Goal: Transaction & Acquisition: Obtain resource

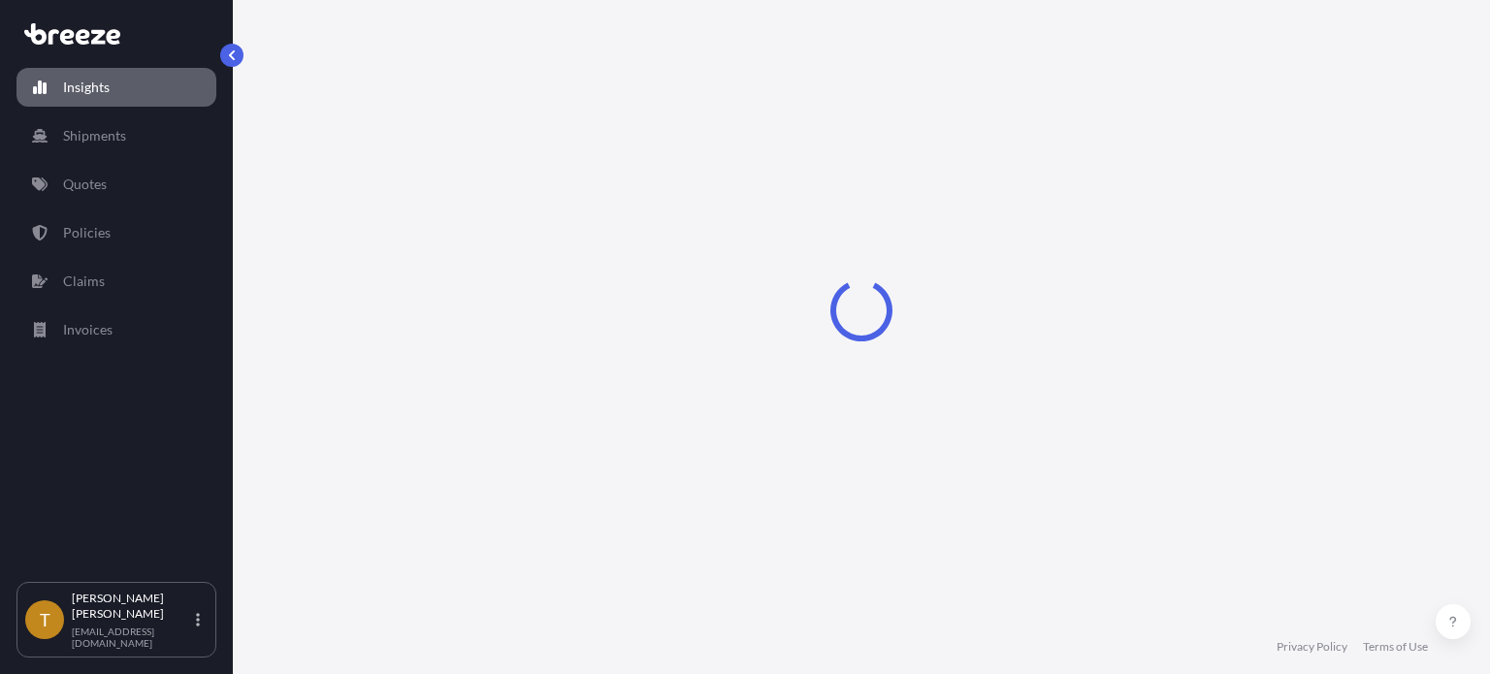
select select "2025"
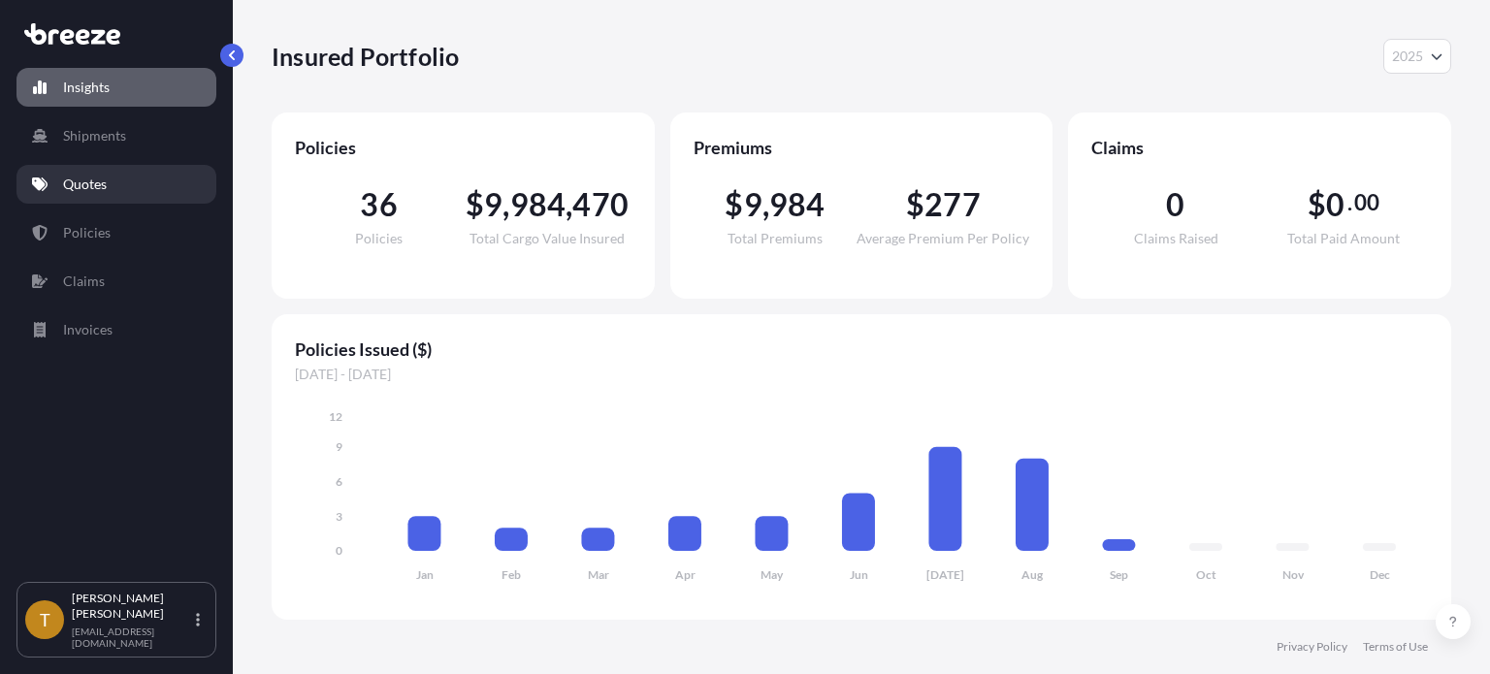
click at [90, 185] on p "Quotes" at bounding box center [85, 184] width 44 height 19
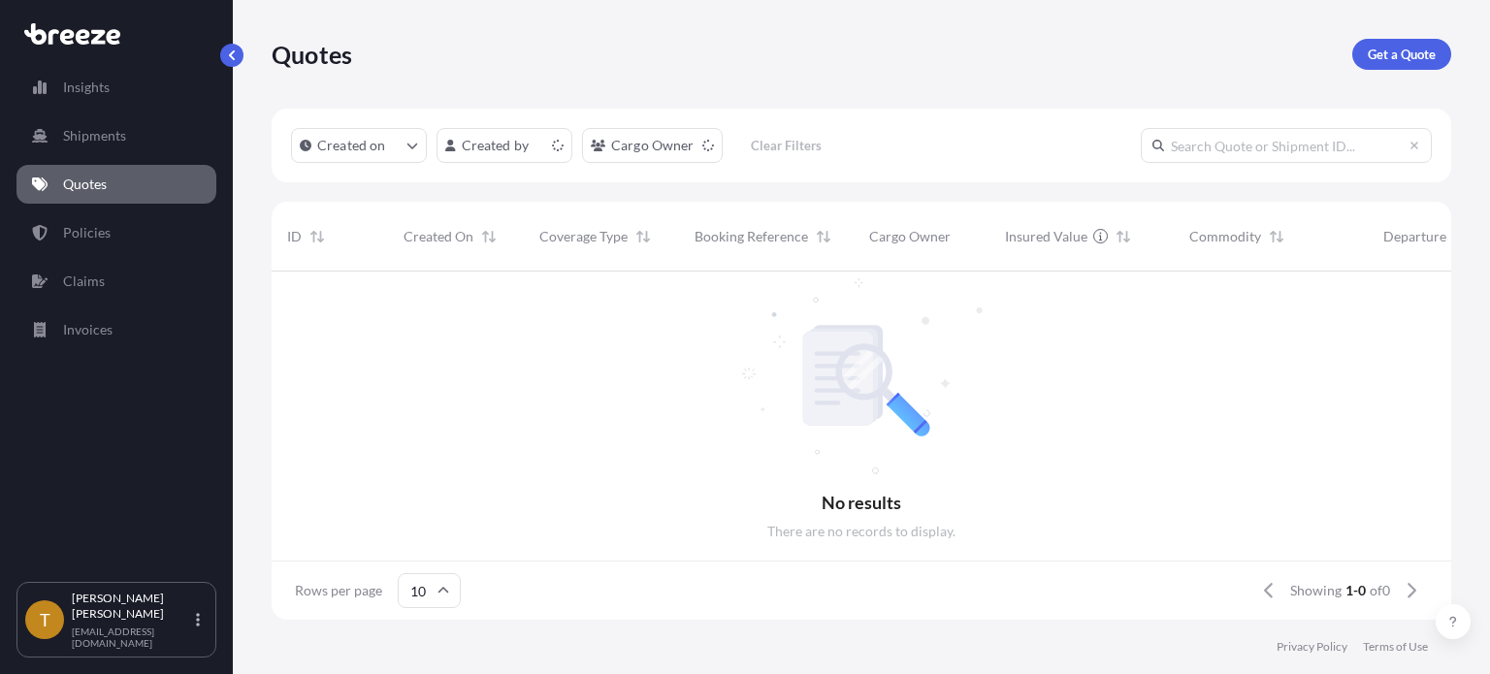
scroll to position [16, 16]
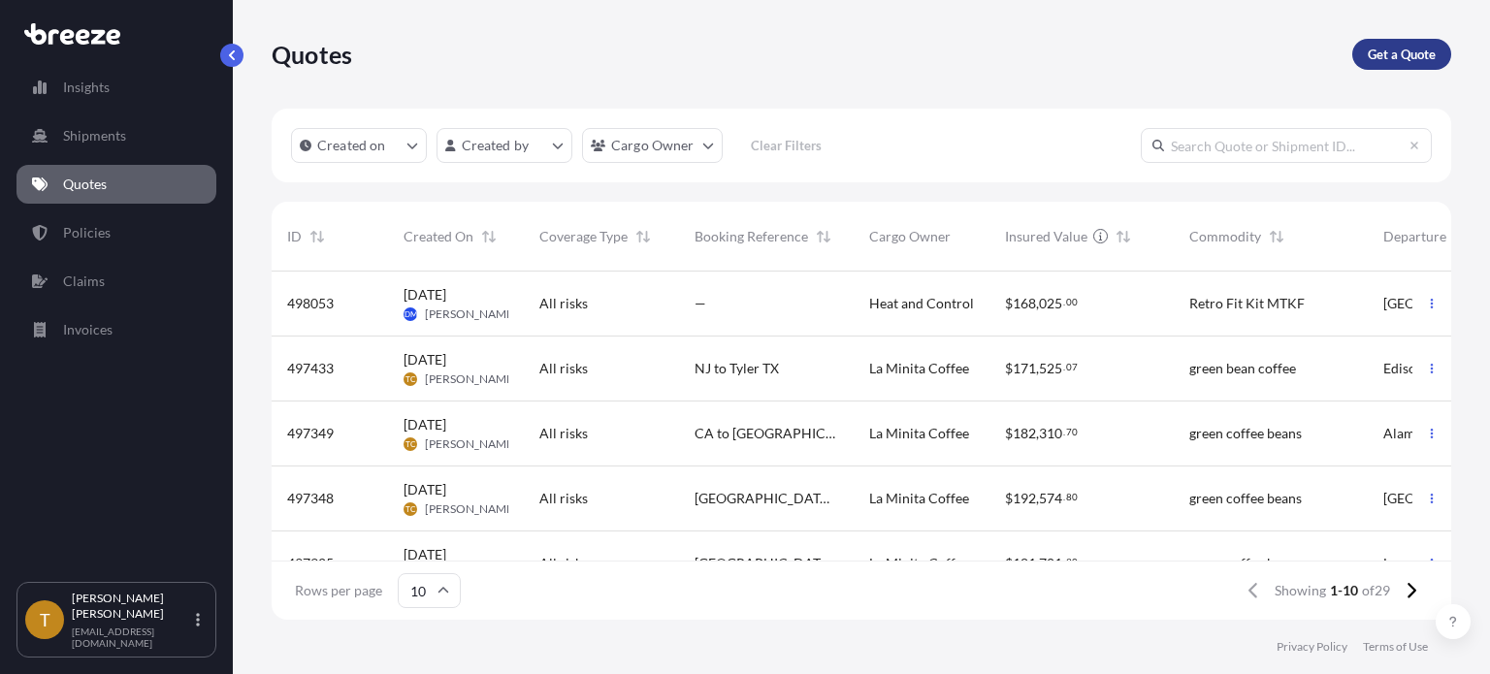
click at [1415, 46] on p "Get a Quote" at bounding box center [1402, 54] width 68 height 19
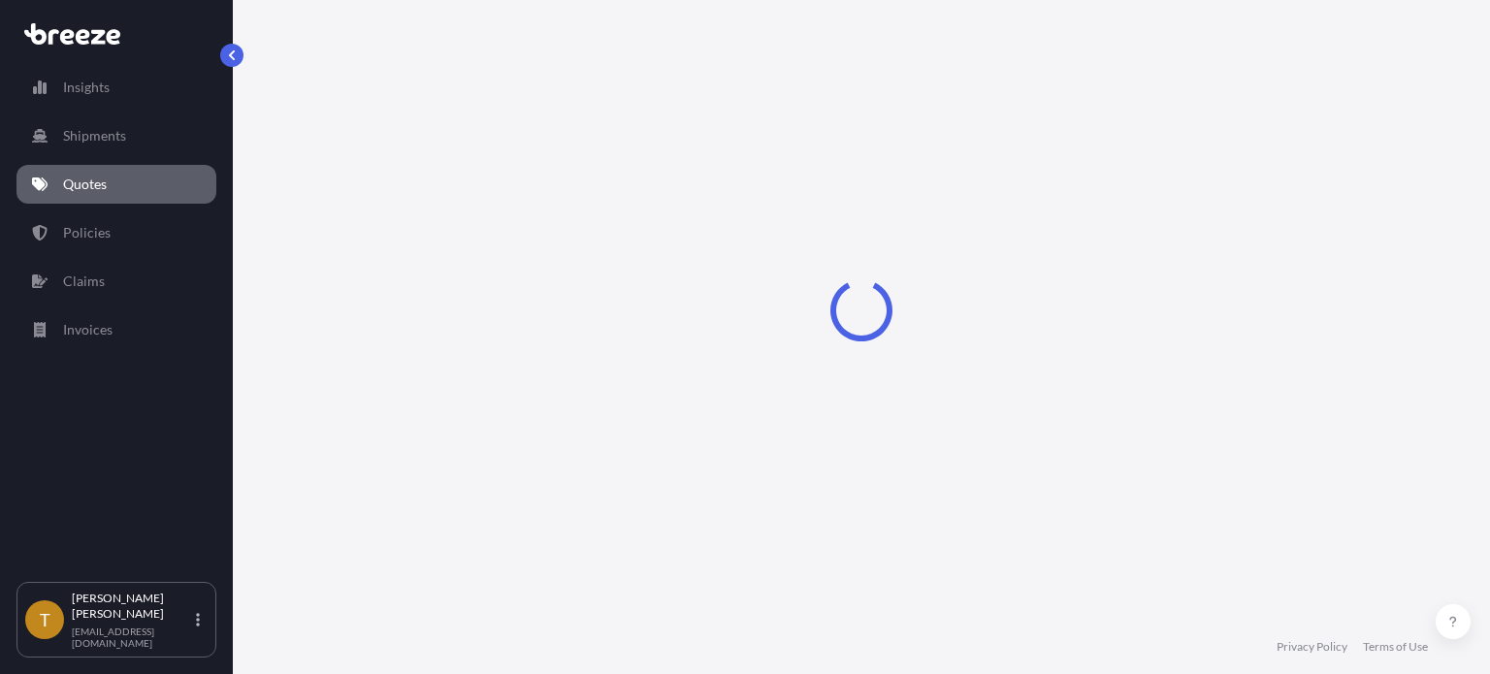
scroll to position [31, 0]
select select "Sea"
select select "1"
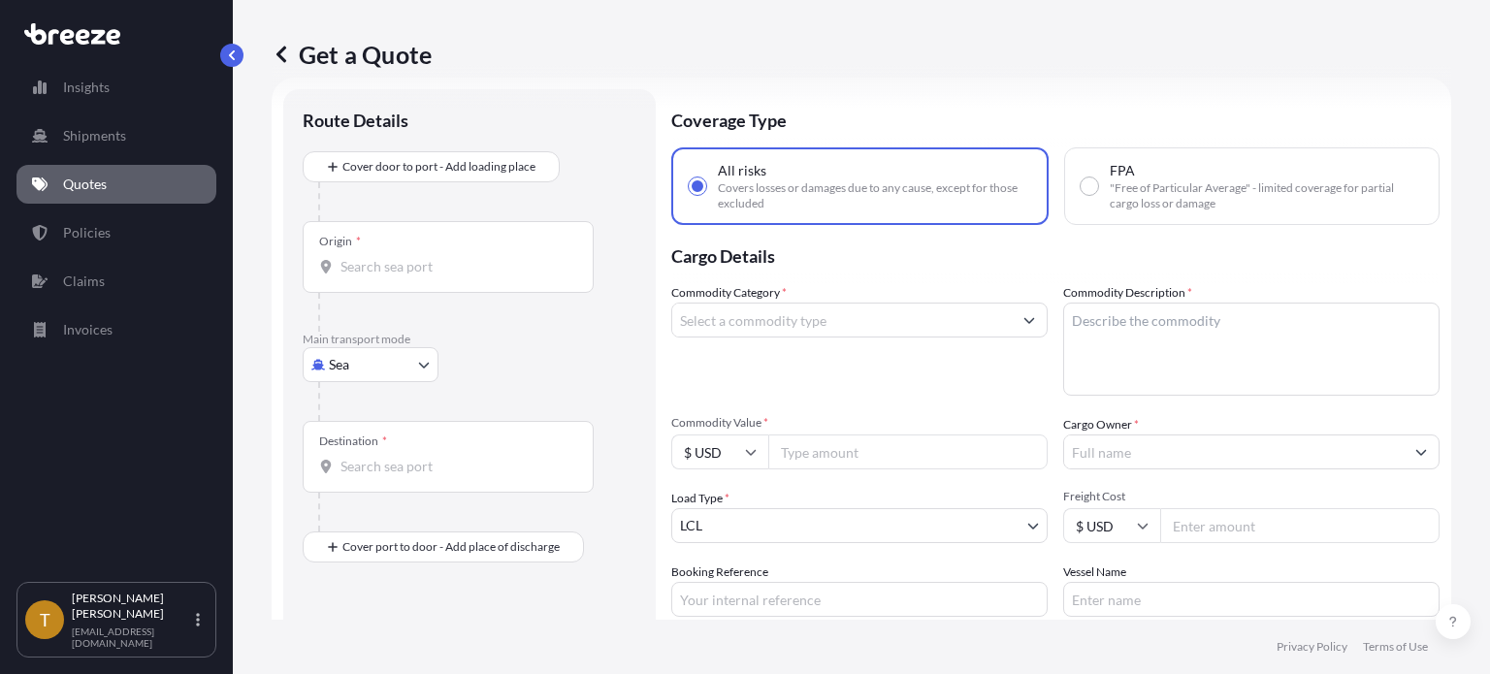
click at [427, 368] on body "Insights Shipments Quotes Policies Claims Invoices T [PERSON_NAME] [EMAIL_ADDRE…" at bounding box center [745, 410] width 1490 height 820
click at [371, 486] on div "Road" at bounding box center [371, 484] width 120 height 35
select select "Road"
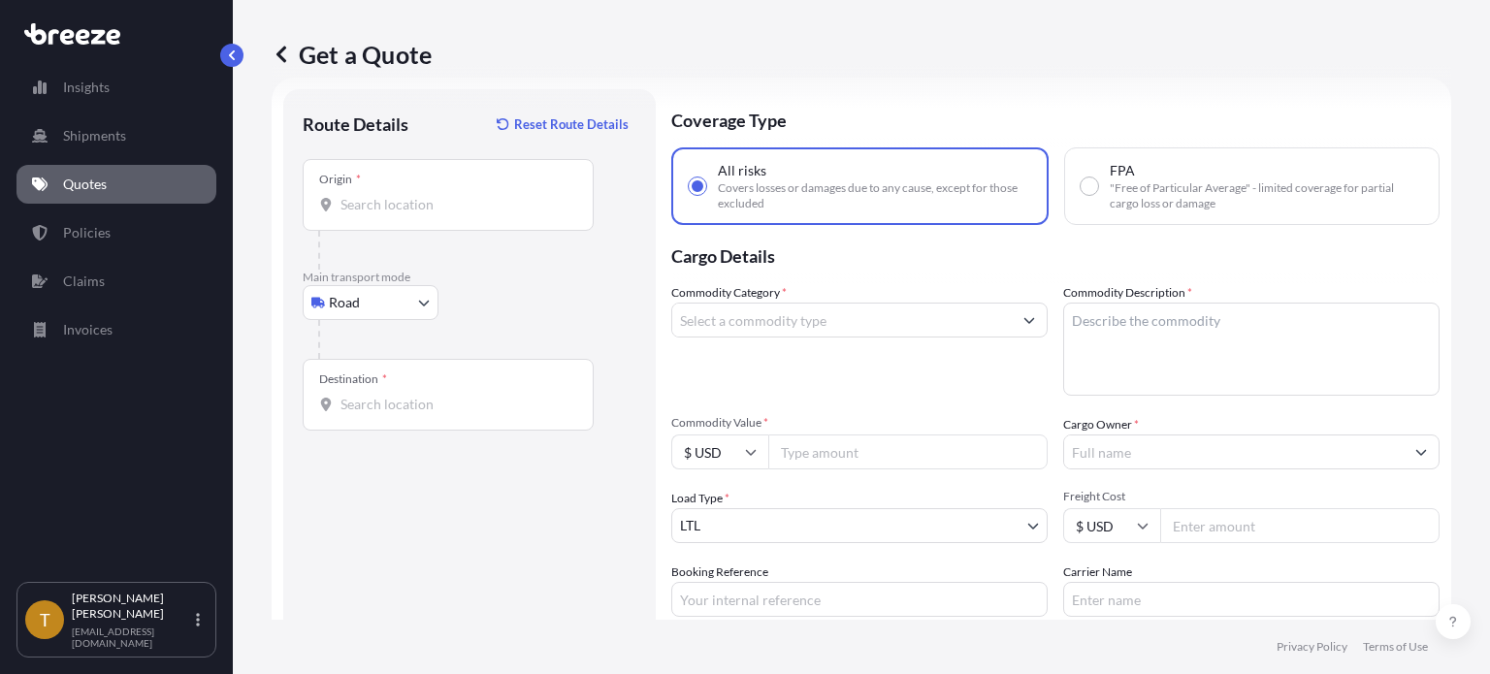
click at [454, 193] on div "Origin *" at bounding box center [448, 195] width 291 height 72
click at [454, 195] on input "Origin *" at bounding box center [455, 204] width 229 height 19
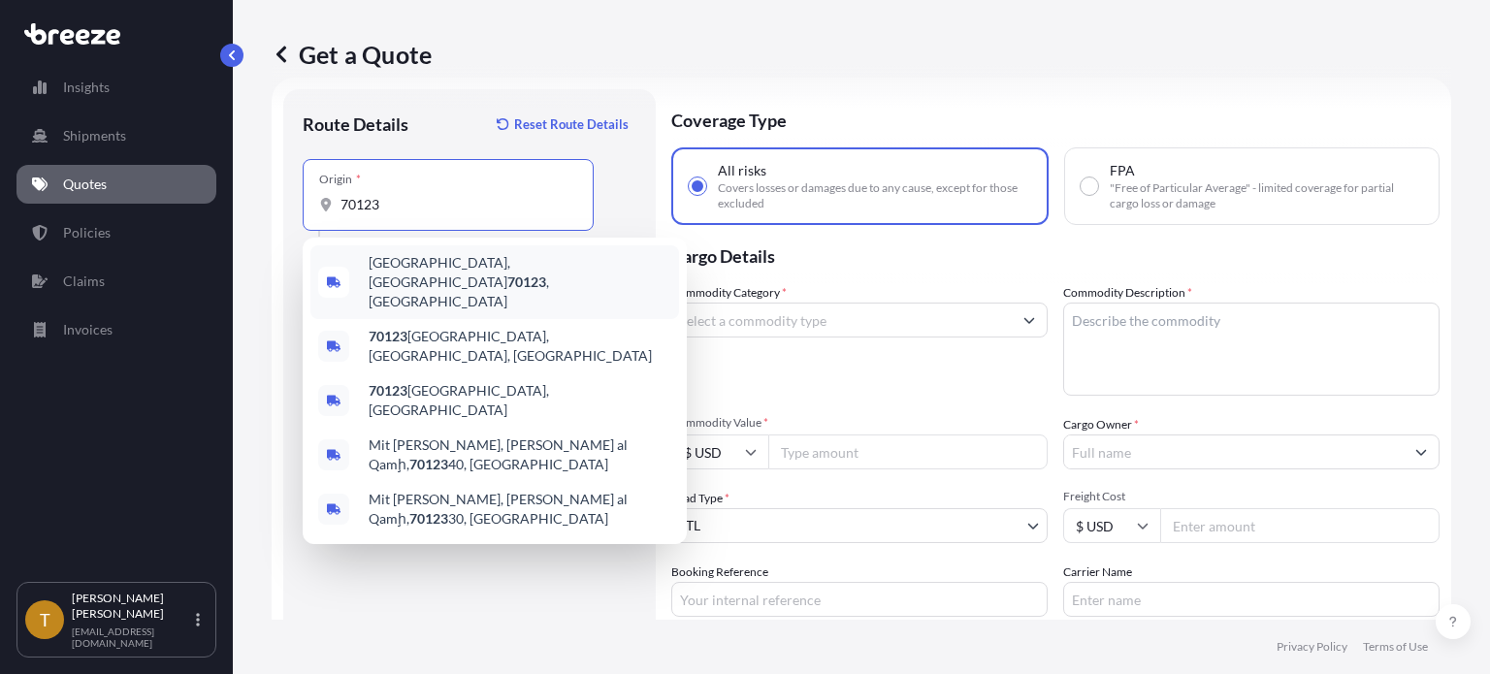
click at [376, 264] on span "[GEOGRAPHIC_DATA] , [GEOGRAPHIC_DATA]" at bounding box center [520, 282] width 303 height 58
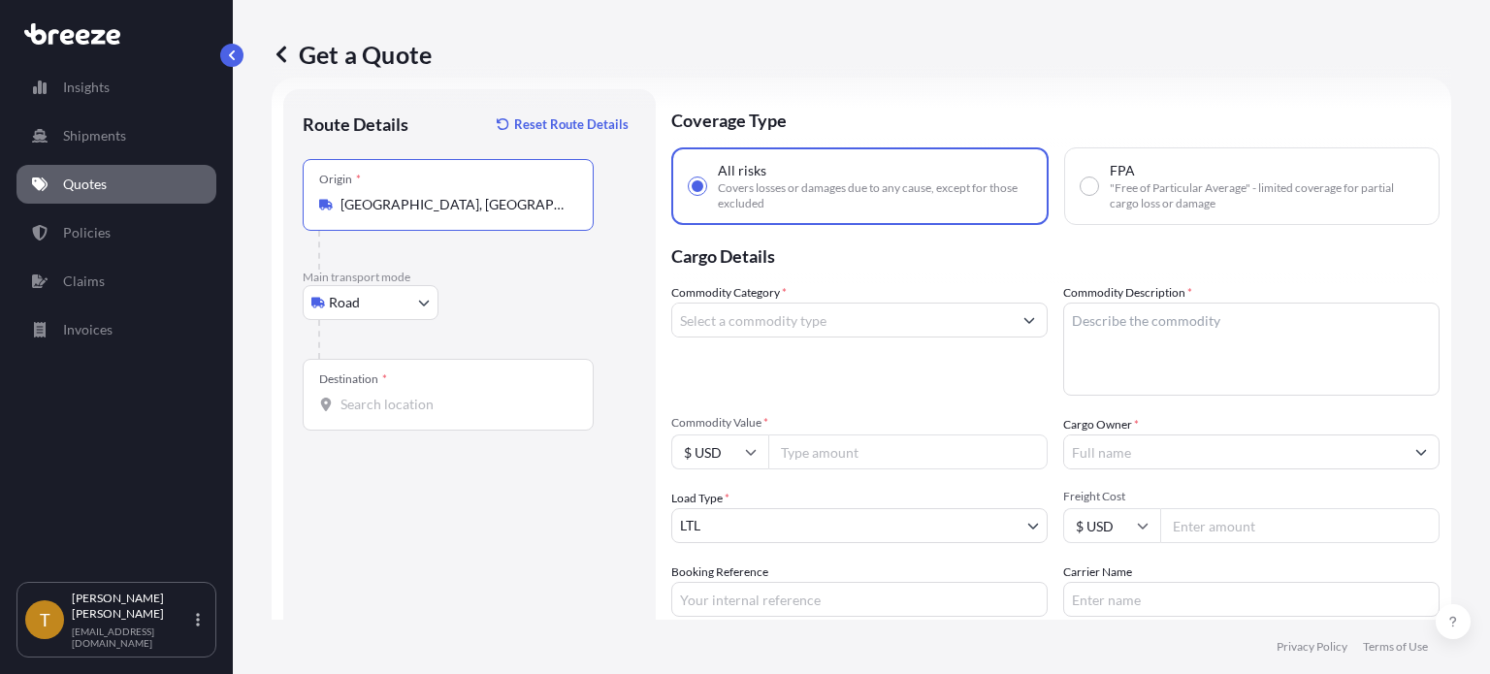
type input "[GEOGRAPHIC_DATA], [GEOGRAPHIC_DATA]"
click at [417, 412] on input "Destination *" at bounding box center [455, 404] width 229 height 19
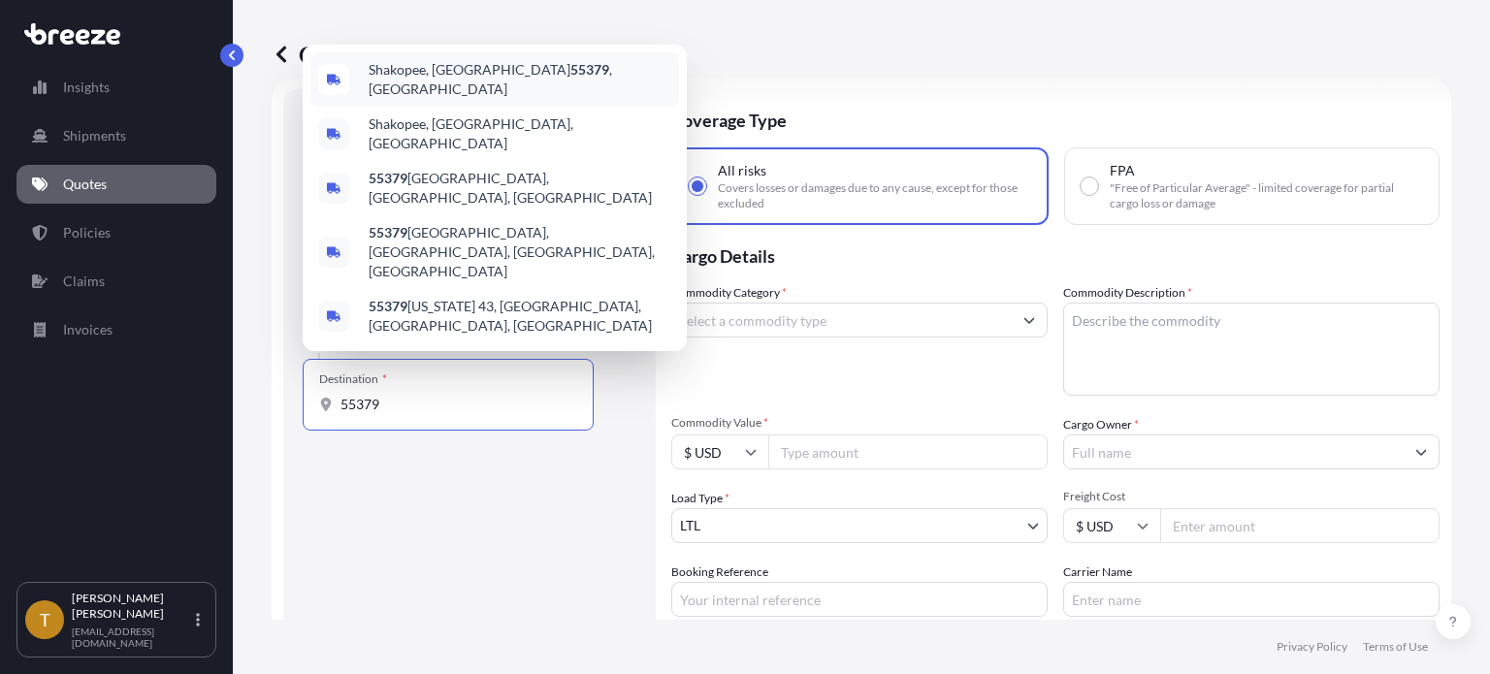
click at [403, 99] on span "[GEOGRAPHIC_DATA], MN 55379 , [GEOGRAPHIC_DATA]" at bounding box center [520, 79] width 303 height 39
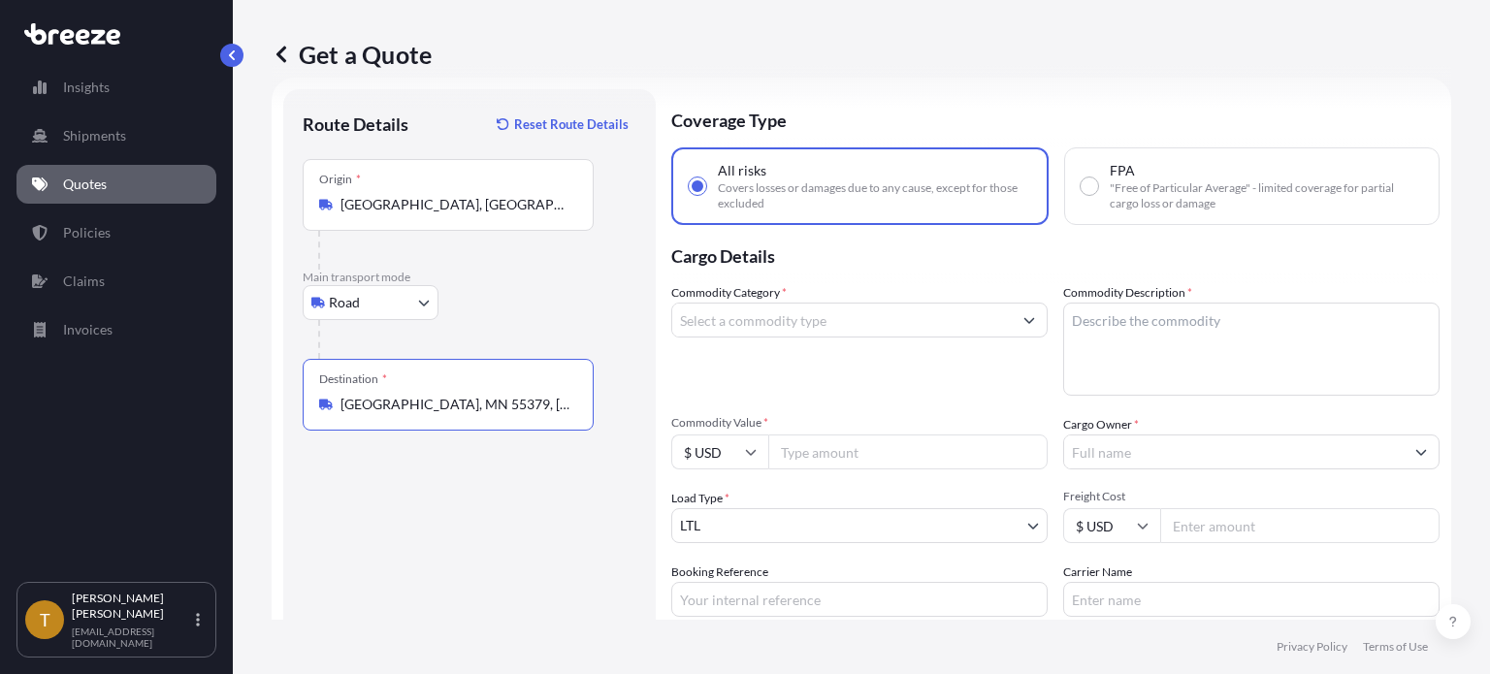
type input "[GEOGRAPHIC_DATA], MN 55379, [GEOGRAPHIC_DATA]"
click at [884, 315] on input "Commodity Category *" at bounding box center [842, 320] width 340 height 35
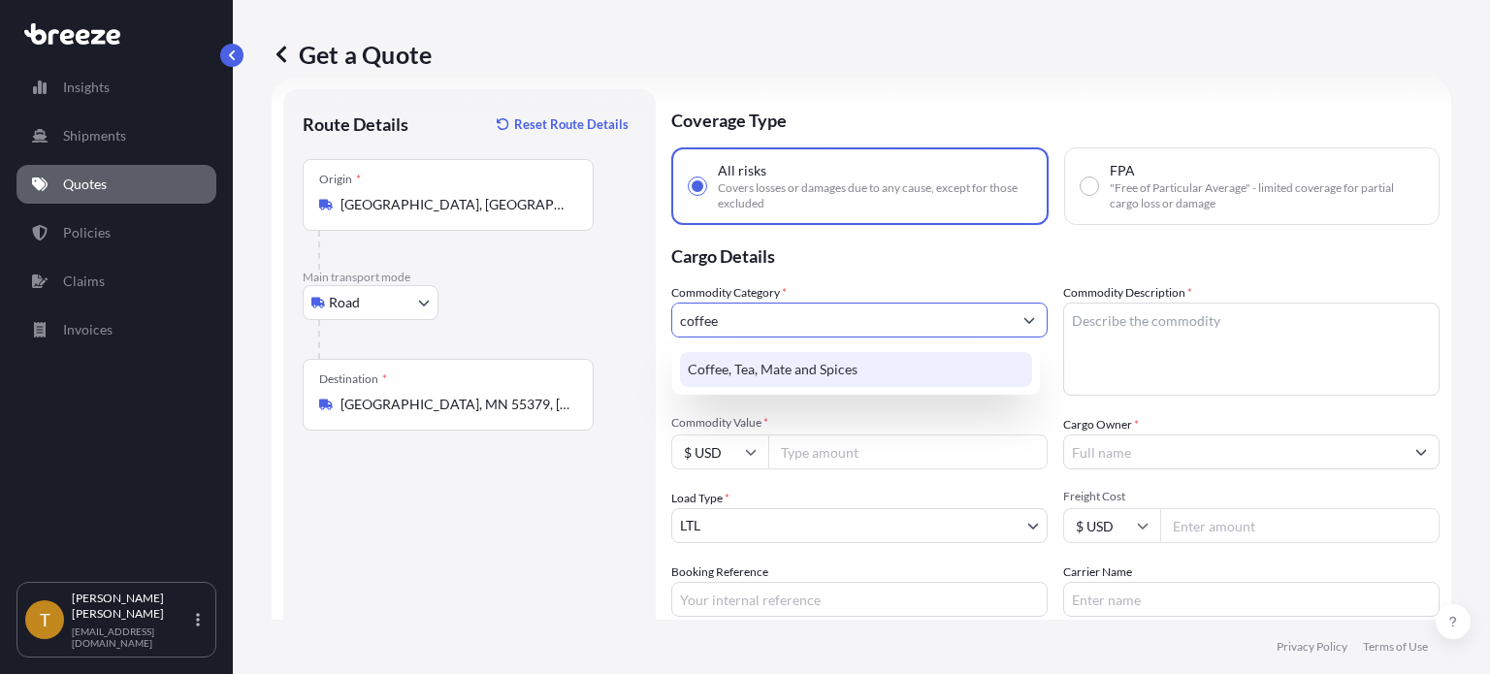
click at [769, 374] on div "Coffee, Tea, Mate and Spices" at bounding box center [856, 369] width 352 height 35
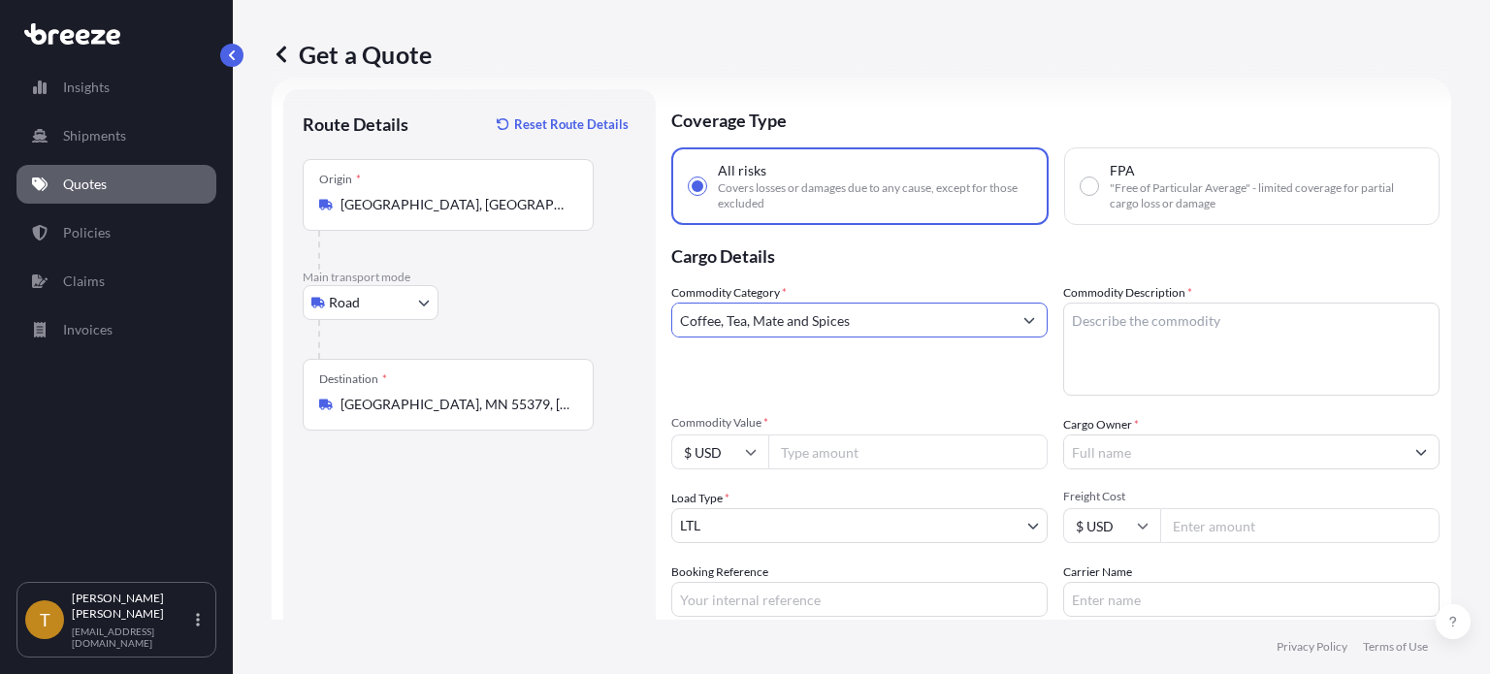
type input "Coffee, Tea, Mate and Spices"
click at [1150, 321] on textarea "Commodity Description *" at bounding box center [1251, 349] width 376 height 93
type textarea "green bean coffee"
type input "159994.79"
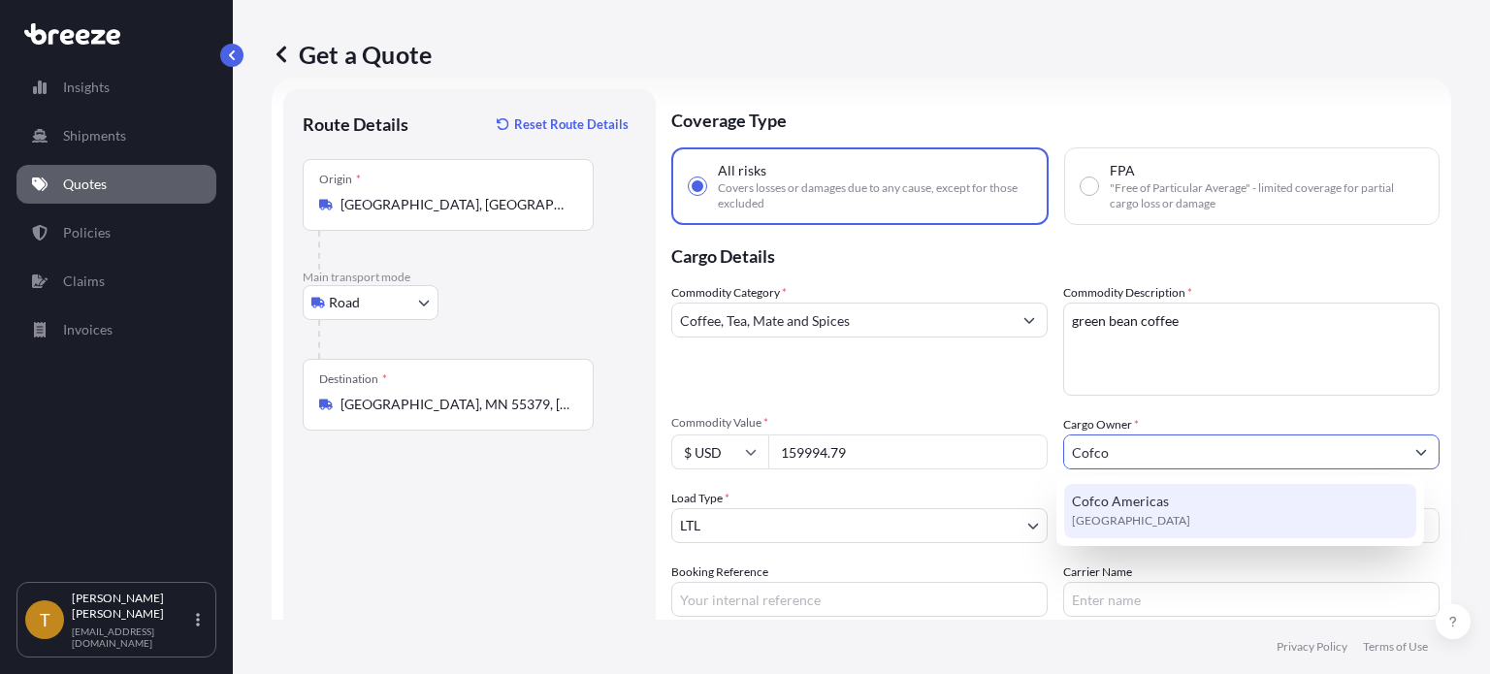
click at [1132, 497] on span "Cofco Americas" at bounding box center [1120, 501] width 97 height 19
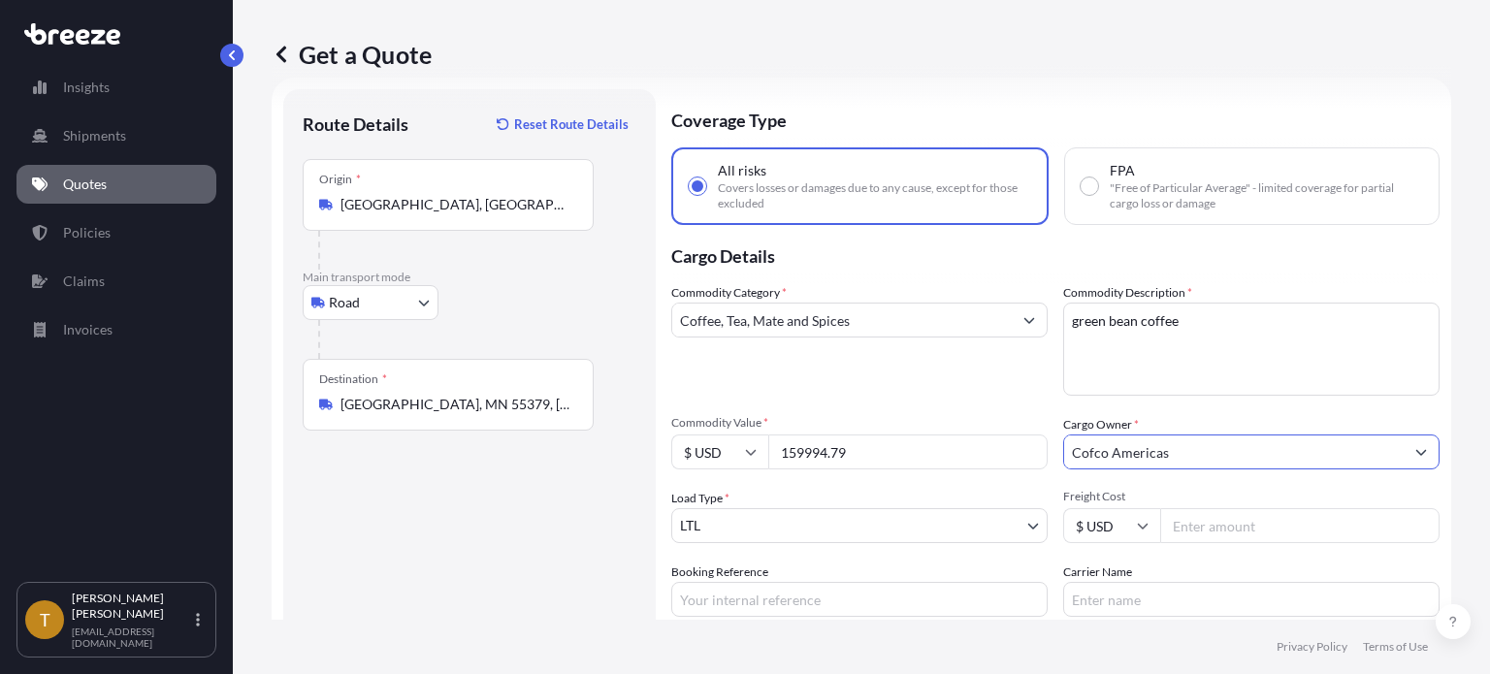
type input "Cofco Americas"
click at [805, 524] on body "15 options available. 9 options available. 3 options available. 1 option availa…" at bounding box center [745, 410] width 1490 height 820
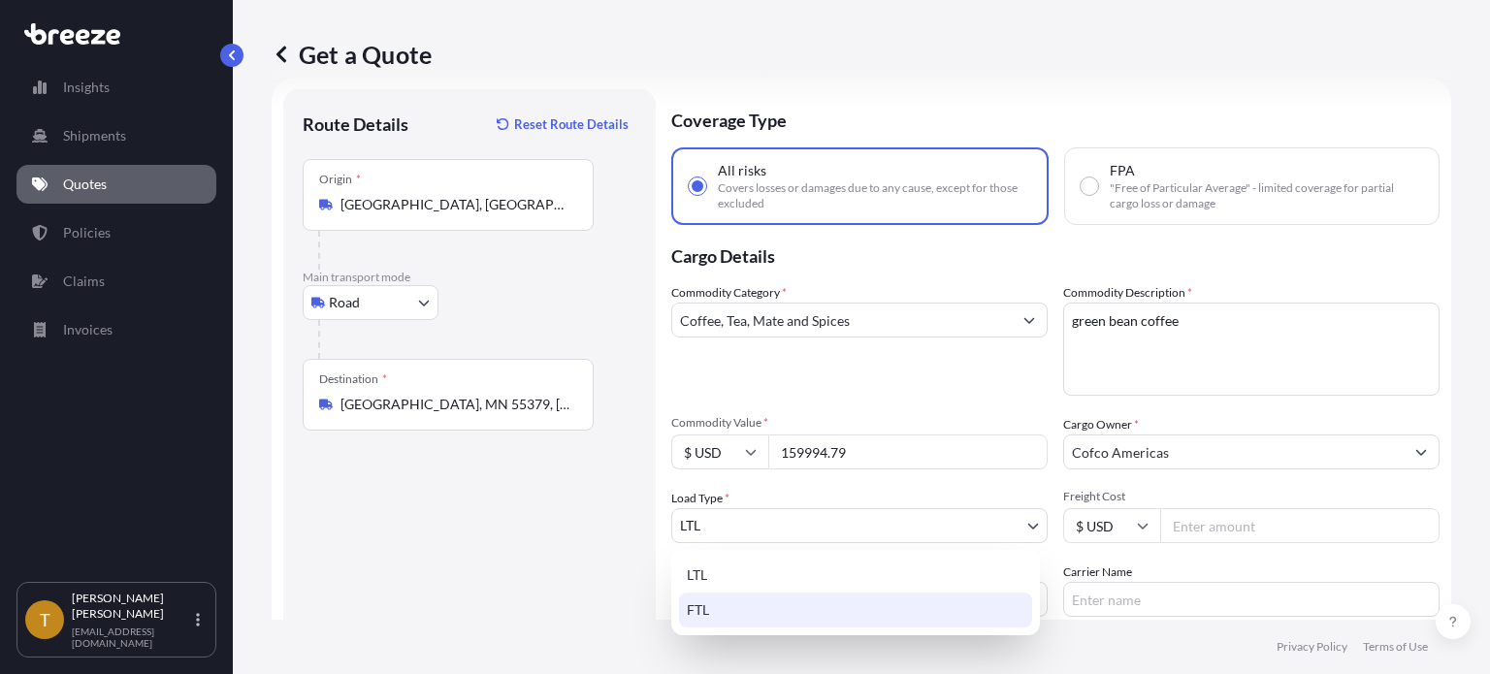
click at [766, 600] on div "FTL" at bounding box center [855, 610] width 353 height 35
select select "2"
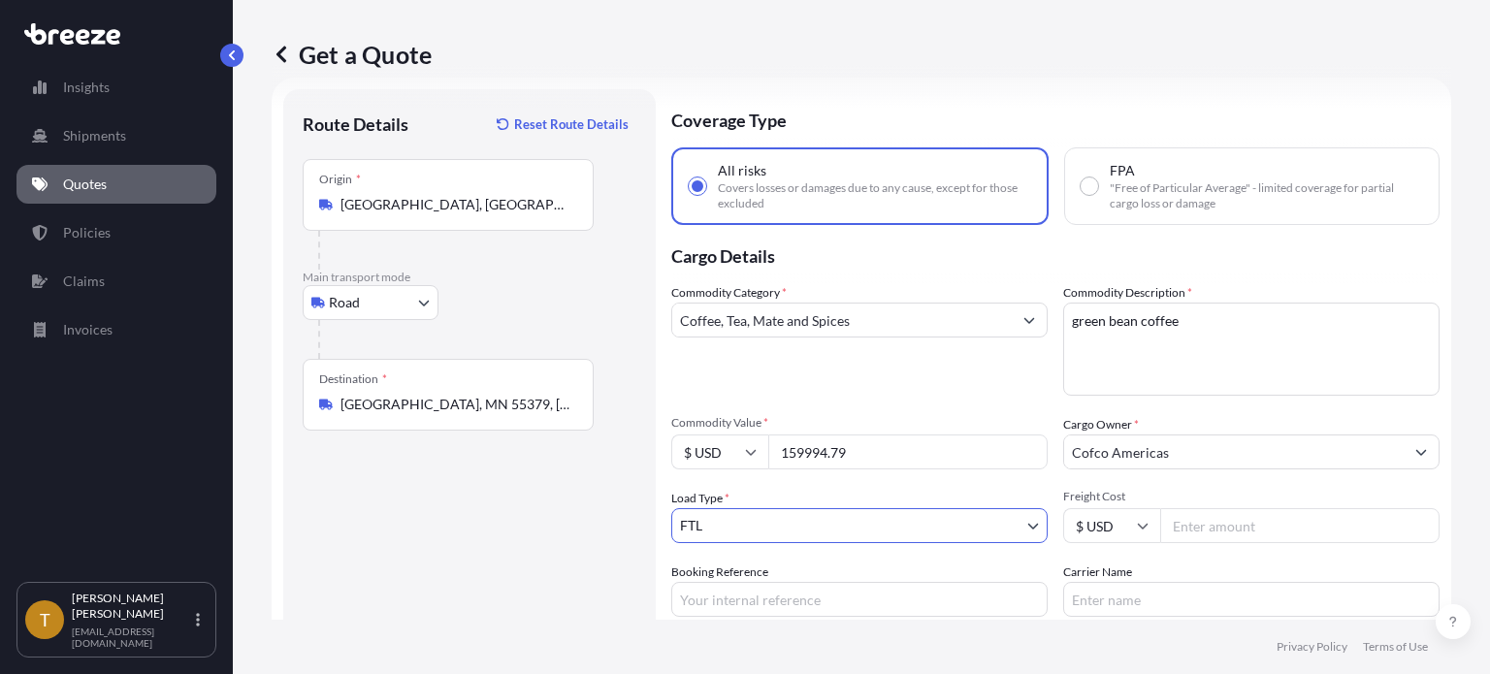
click at [1261, 523] on input "Freight Cost" at bounding box center [1300, 525] width 279 height 35
type input "2800"
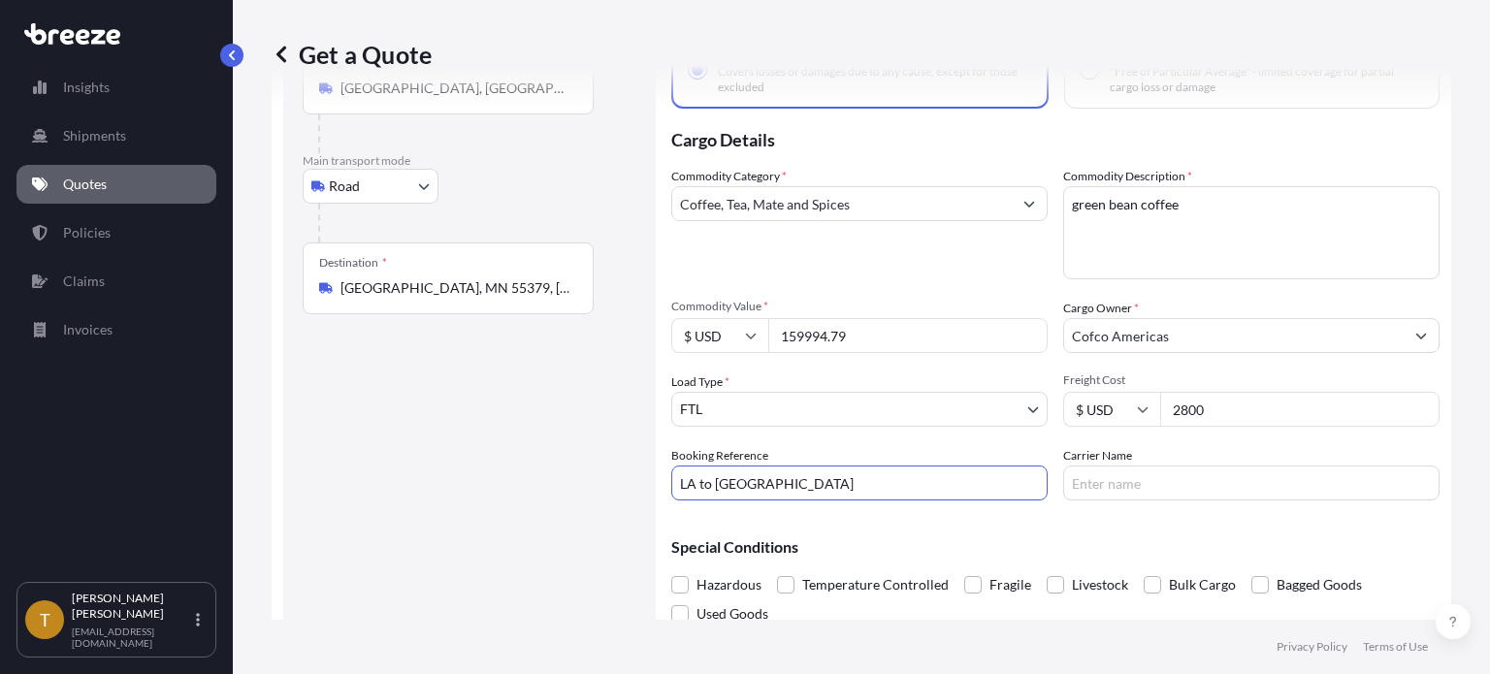
scroll to position [206, 0]
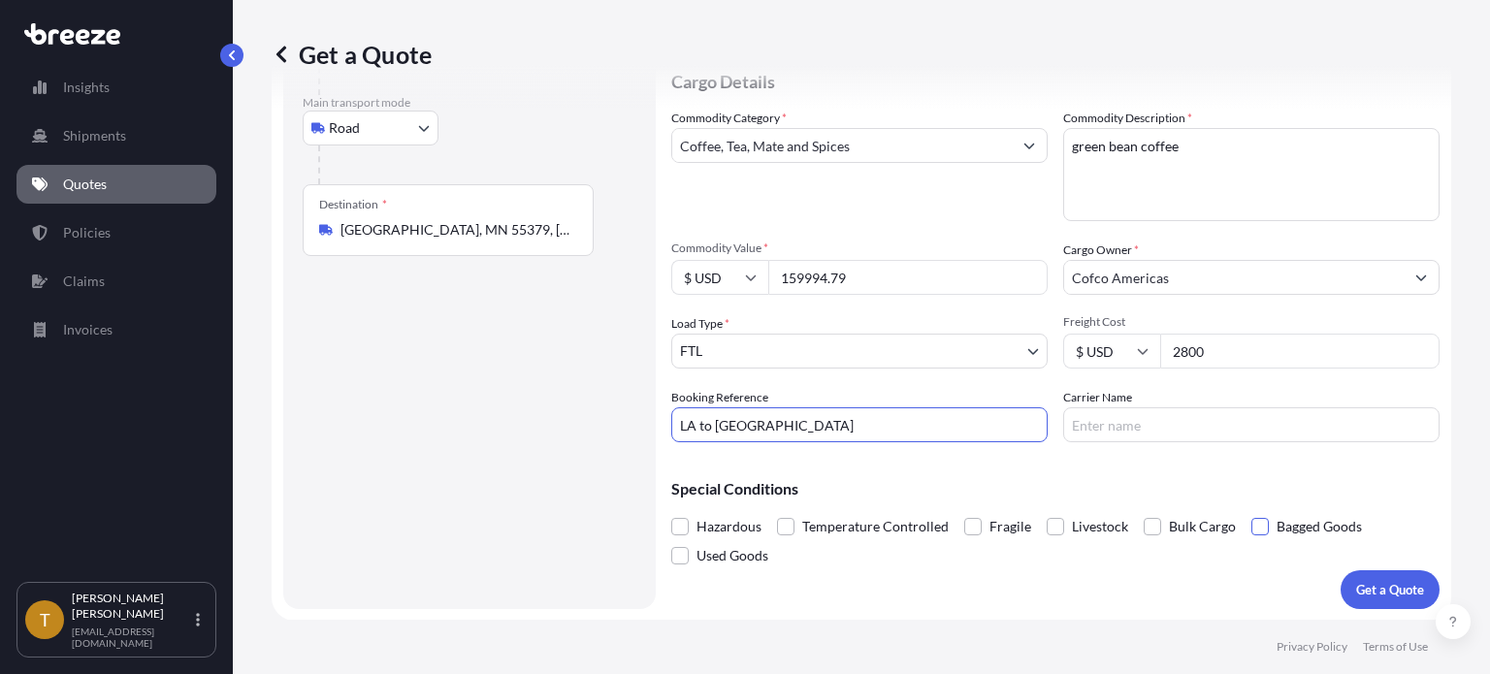
type input "LA to [GEOGRAPHIC_DATA]"
click at [1261, 525] on span at bounding box center [1260, 526] width 17 height 17
click at [1252, 512] on input "Bagged Goods" at bounding box center [1252, 512] width 0 height 0
click at [1388, 588] on p "Get a Quote" at bounding box center [1391, 589] width 68 height 19
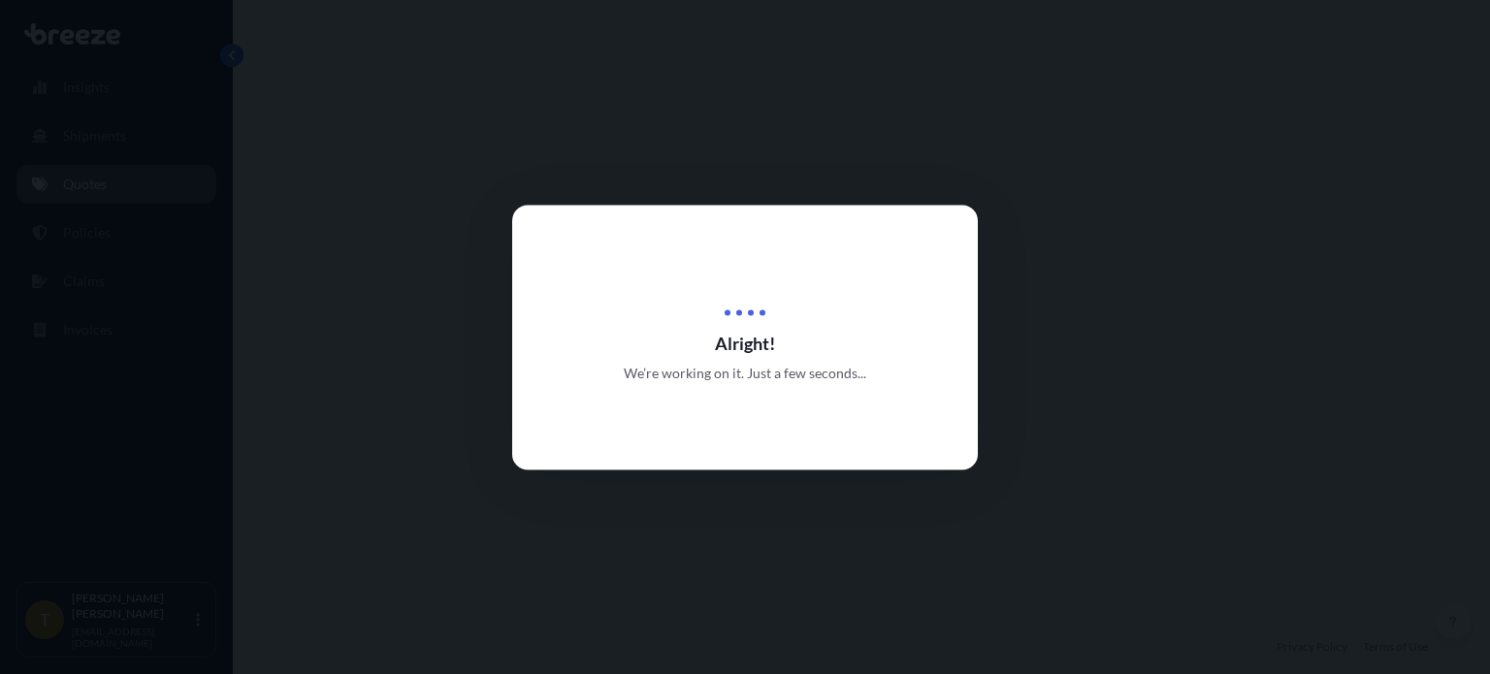
select select "Road"
select select "2"
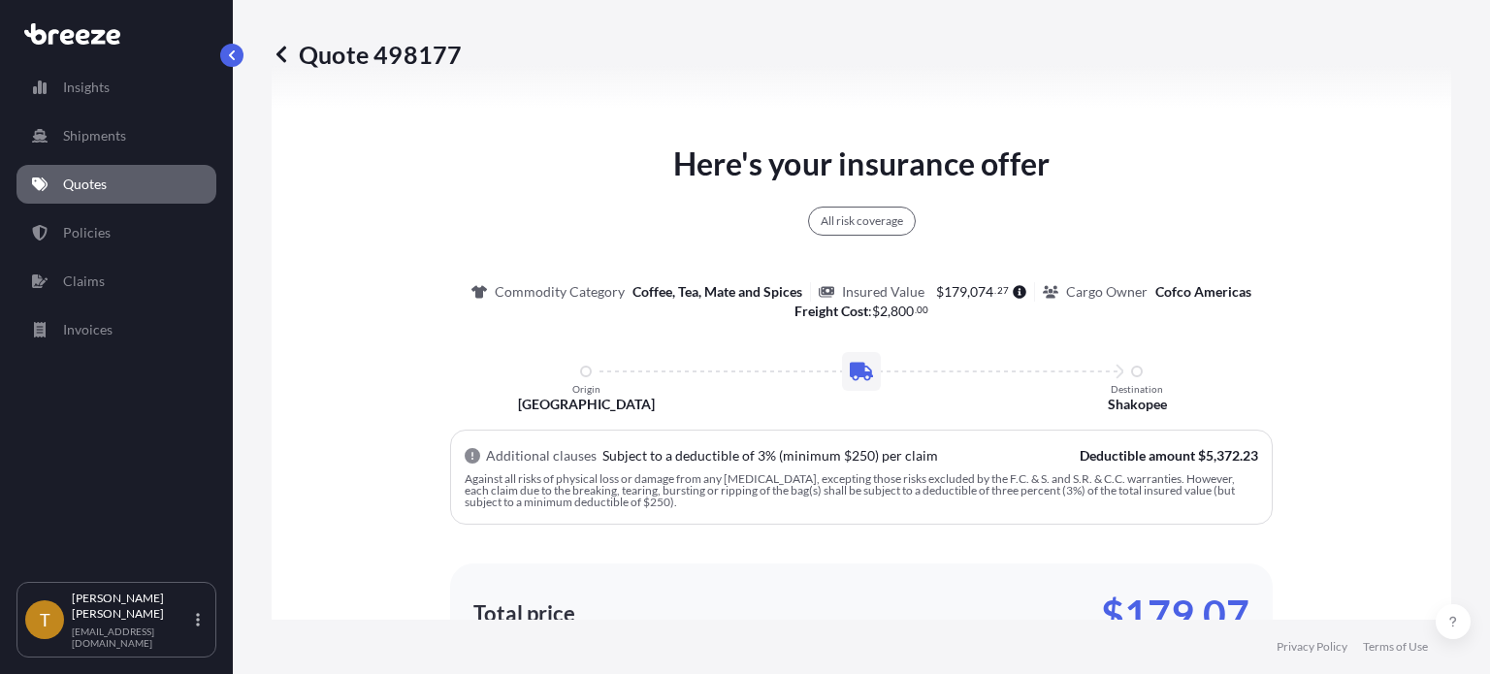
scroll to position [1233, 0]
